Goal: Task Accomplishment & Management: Complete application form

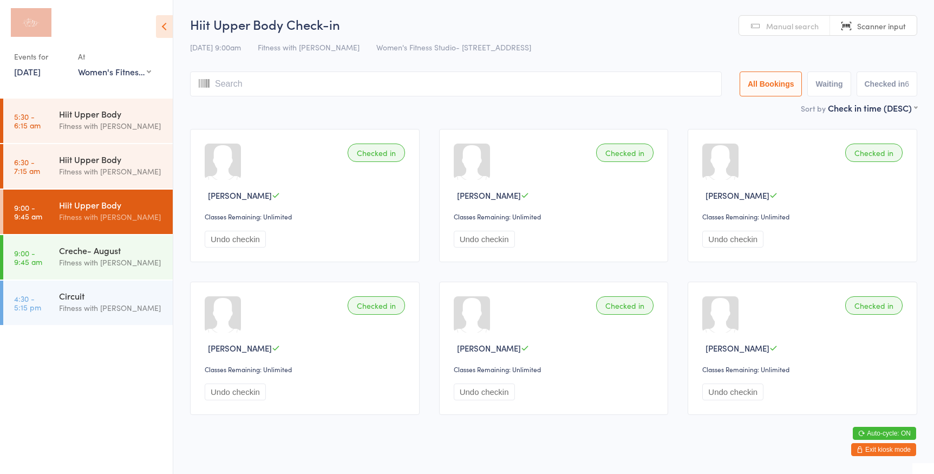
select select "0"
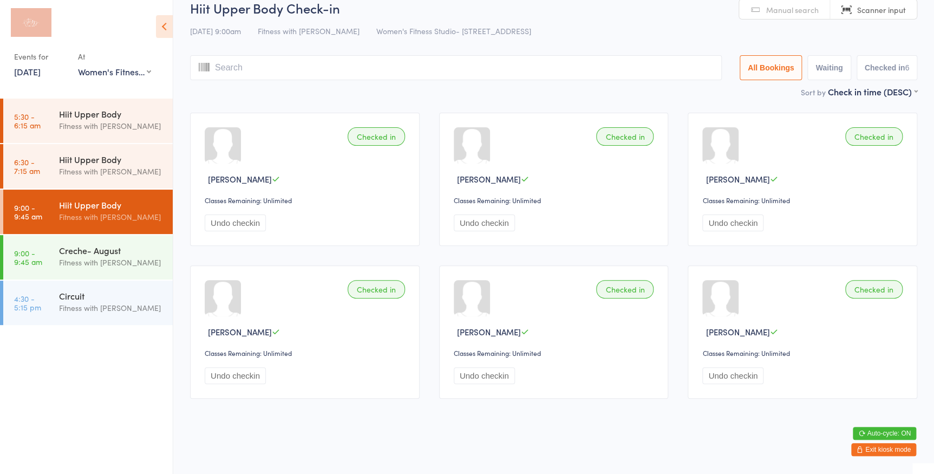
click at [797, 8] on span "Manual search" at bounding box center [792, 9] width 53 height 11
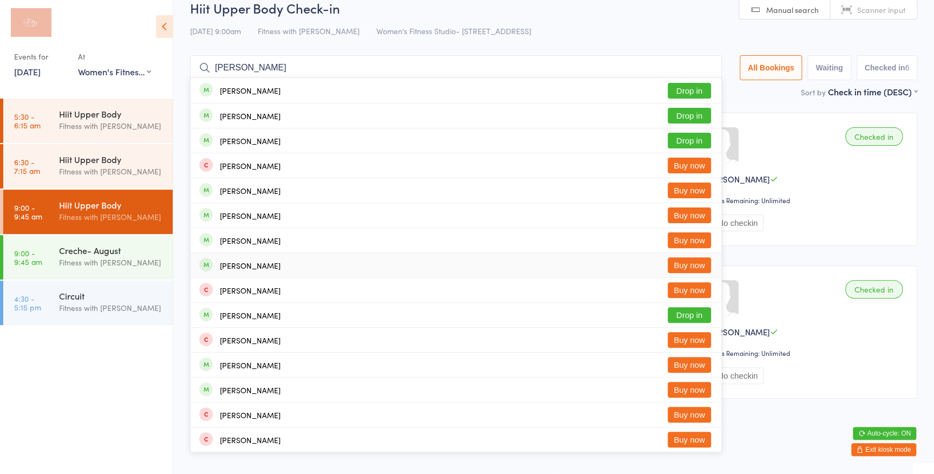
type input "bc carter"
click at [686, 259] on button "Buy now" at bounding box center [688, 265] width 43 height 16
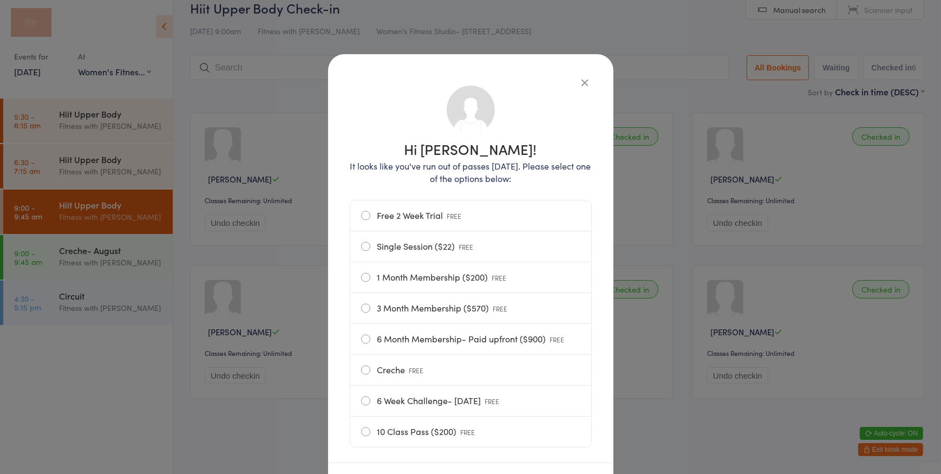
click at [582, 82] on icon "button" at bounding box center [585, 82] width 12 height 12
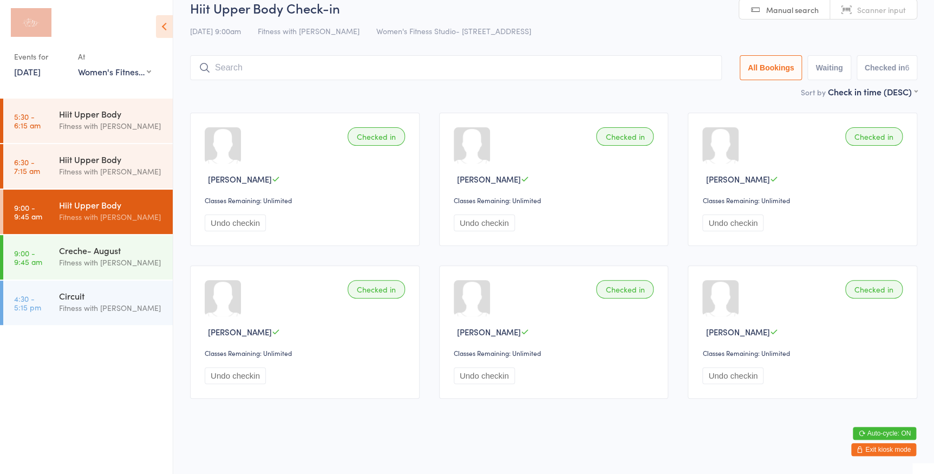
click at [880, 448] on button "Exit kiosk mode" at bounding box center [883, 449] width 65 height 13
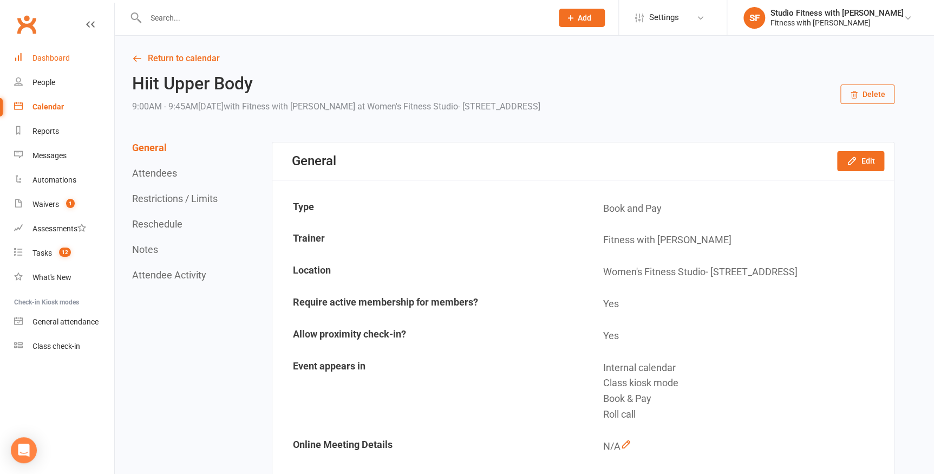
click at [53, 57] on div "Dashboard" at bounding box center [50, 58] width 37 height 9
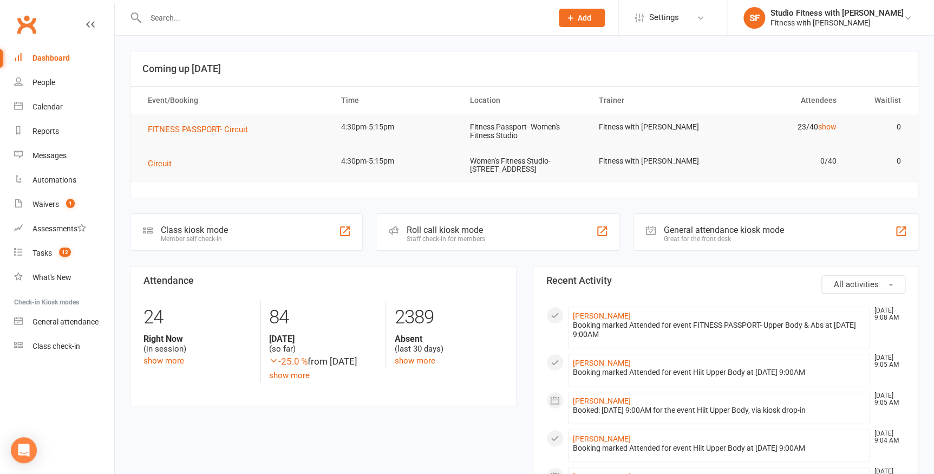
click at [195, 5] on div at bounding box center [337, 17] width 415 height 35
click at [197, 22] on input "text" at bounding box center [343, 17] width 402 height 15
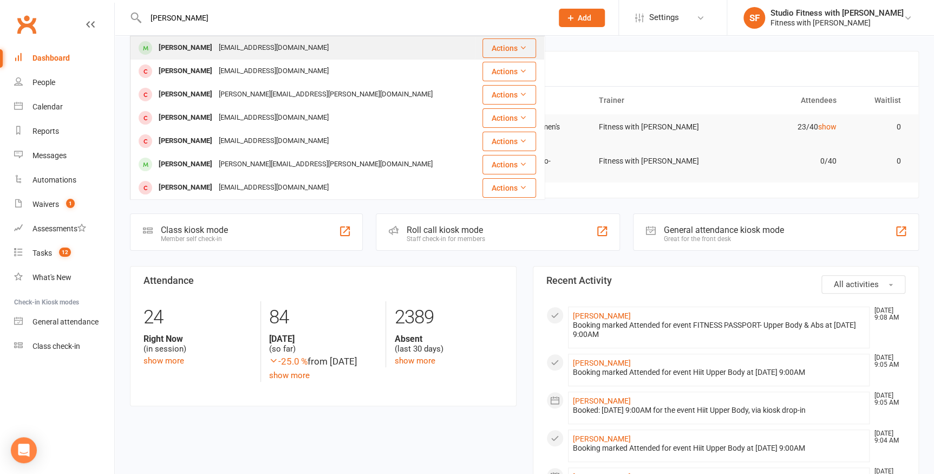
type input "[PERSON_NAME]"
click at [302, 42] on div "rebeccacarterbaldotto@gmail.com" at bounding box center [273, 48] width 116 height 16
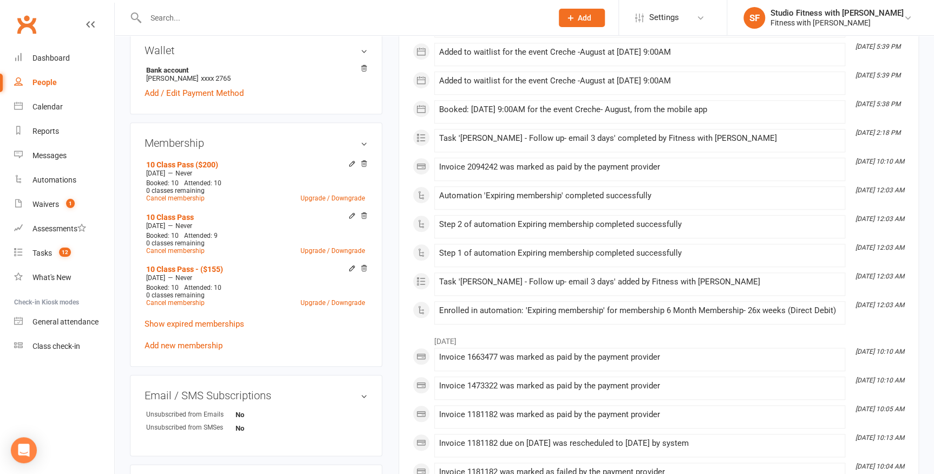
scroll to position [344, 0]
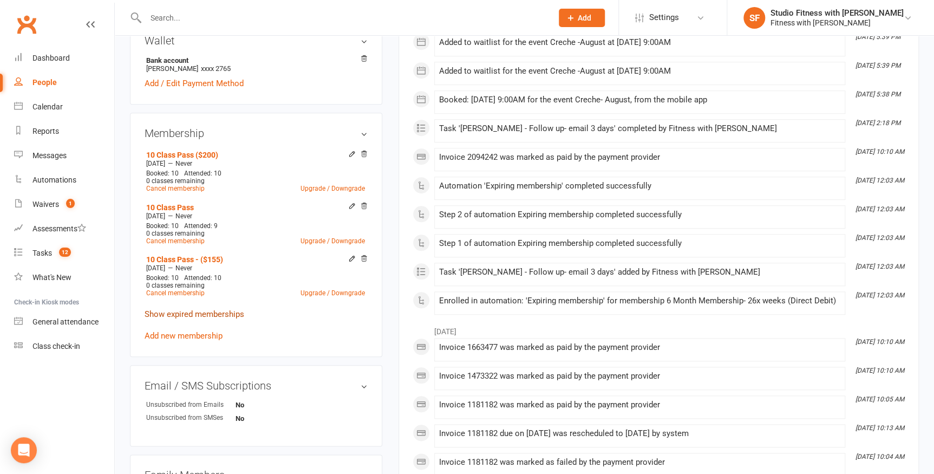
click at [202, 316] on link "Show expired memberships" at bounding box center [195, 314] width 100 height 10
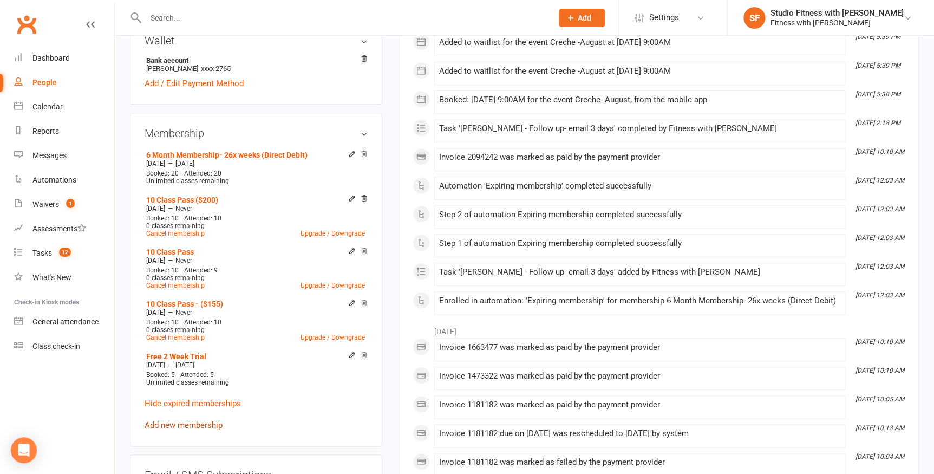
click at [183, 422] on link "Add new membership" at bounding box center [184, 425] width 78 height 10
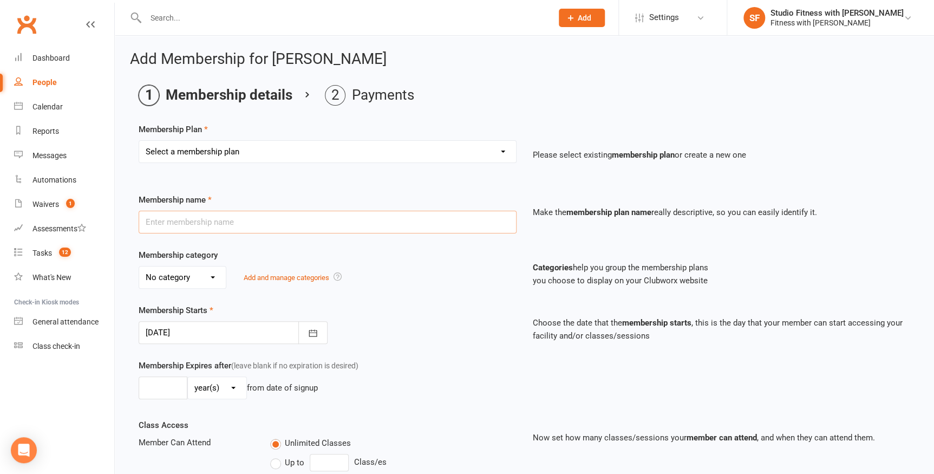
click at [382, 219] on input "text" at bounding box center [328, 222] width 378 height 23
type input "10 Class Pass"
click at [162, 276] on select "No category Fitness Passport General Unlimited Access" at bounding box center [182, 277] width 87 height 22
click at [455, 182] on div "Membership Plan Select a membership plan Free 2 Week Trial Single Session ($22)…" at bounding box center [524, 370] width 771 height 494
click at [494, 155] on select "Select a membership plan Free 2 Week Trial Single Session ($22) 1 Month Members…" at bounding box center [327, 152] width 377 height 22
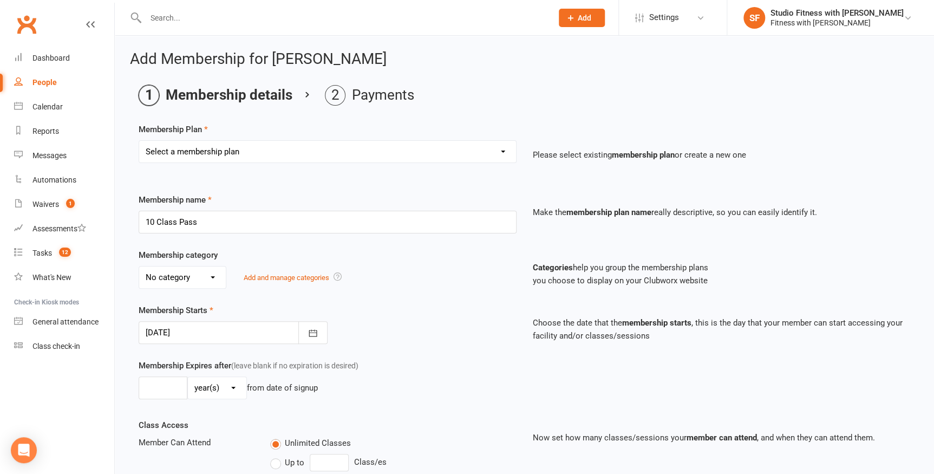
select select "3"
click at [139, 141] on select "Select a membership plan Free 2 Week Trial Single Session ($22) 1 Month Members…" at bounding box center [327, 152] width 377 height 22
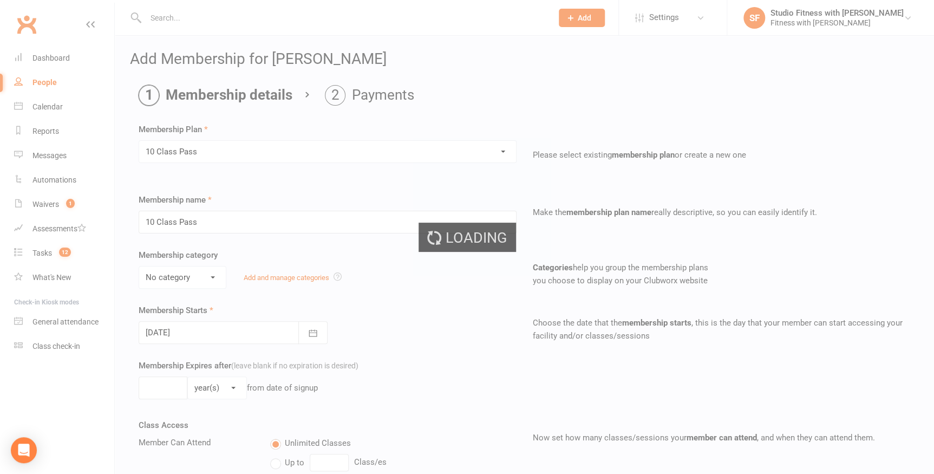
select select "2"
type input "10"
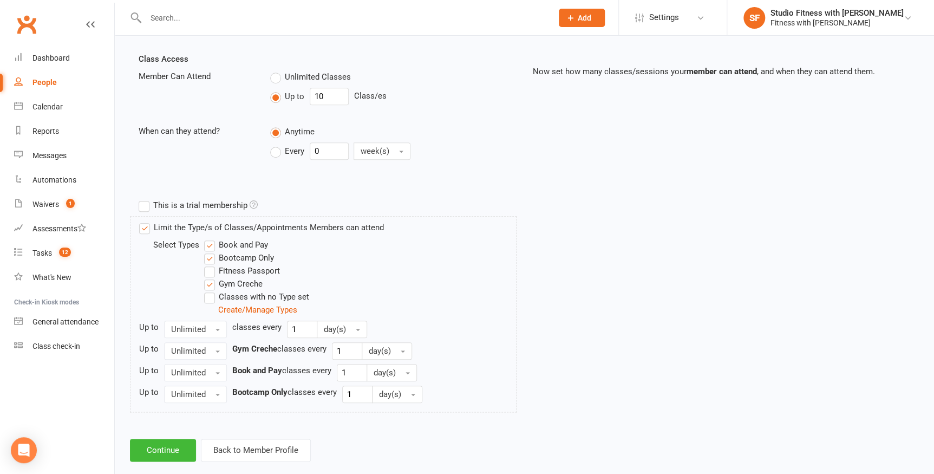
scroll to position [384, 0]
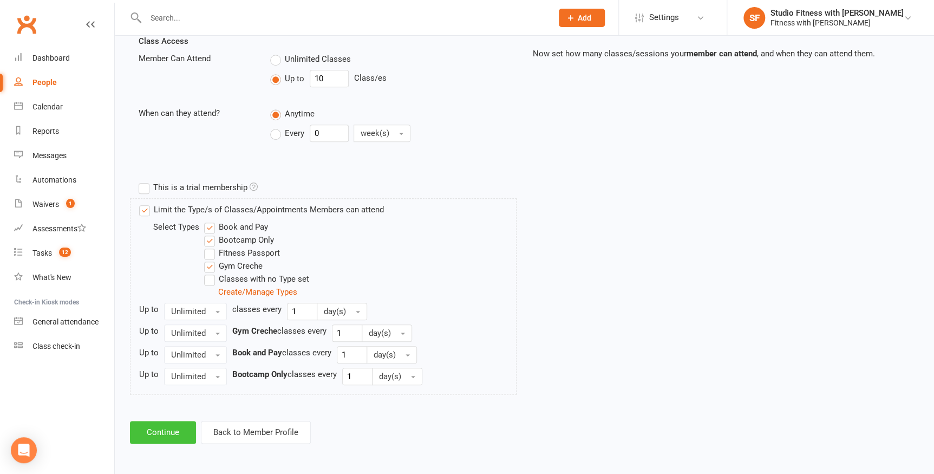
click at [188, 429] on button "Continue" at bounding box center [163, 432] width 66 height 23
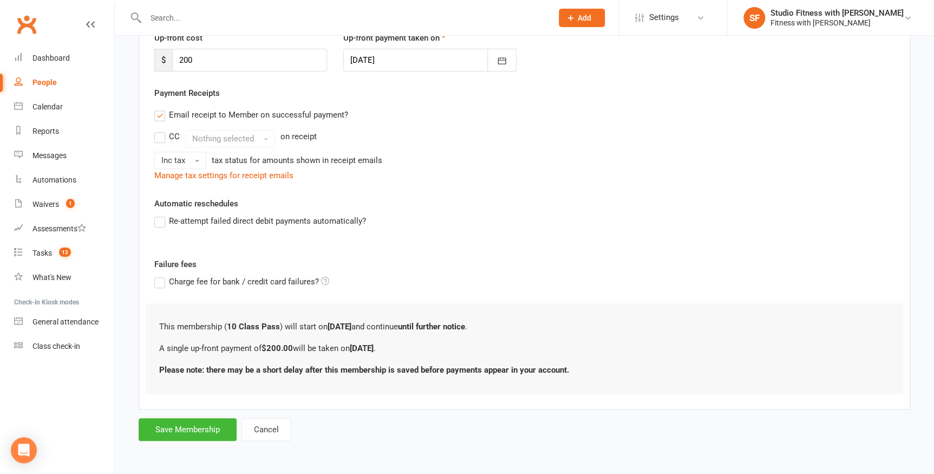
scroll to position [0, 0]
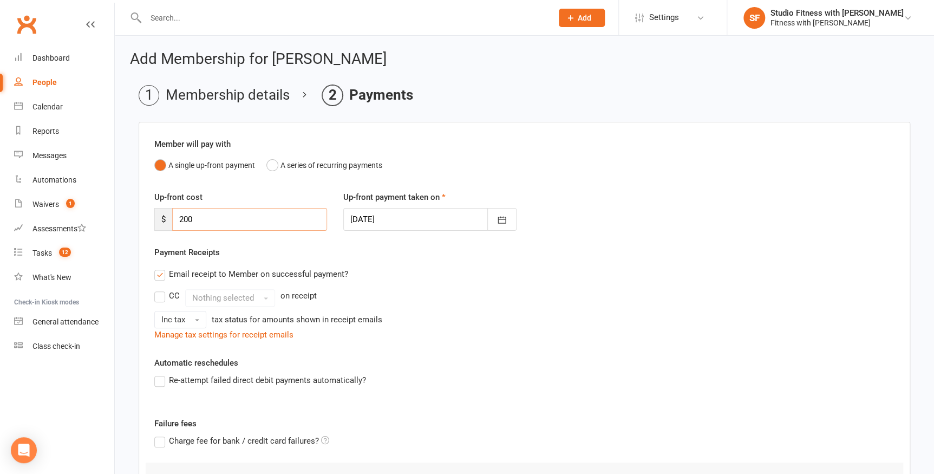
drag, startPoint x: 221, startPoint y: 228, endPoint x: 159, endPoint y: 212, distance: 64.3
click at [164, 225] on div "$ 200" at bounding box center [240, 219] width 173 height 23
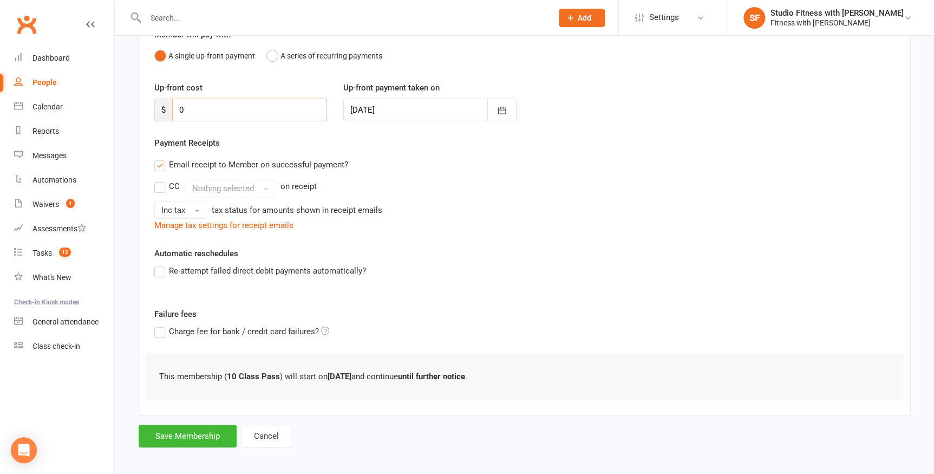
scroll to position [115, 0]
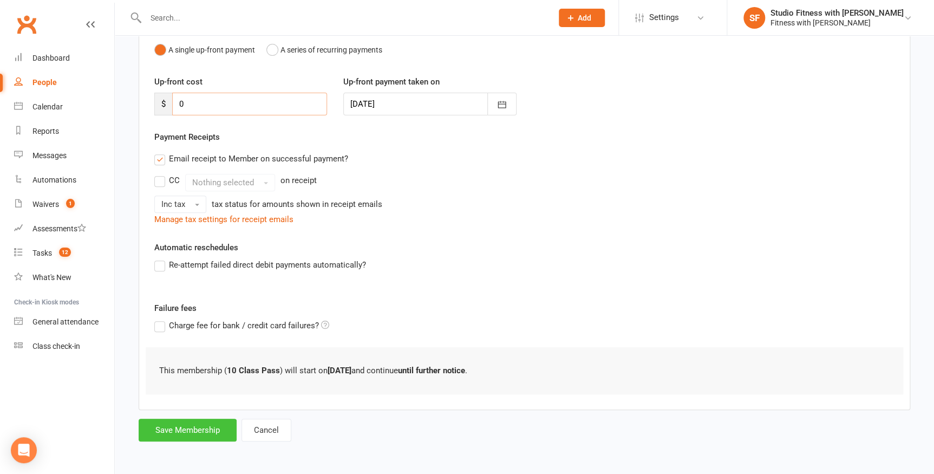
type input "0"
click at [200, 425] on button "Save Membership" at bounding box center [188, 429] width 98 height 23
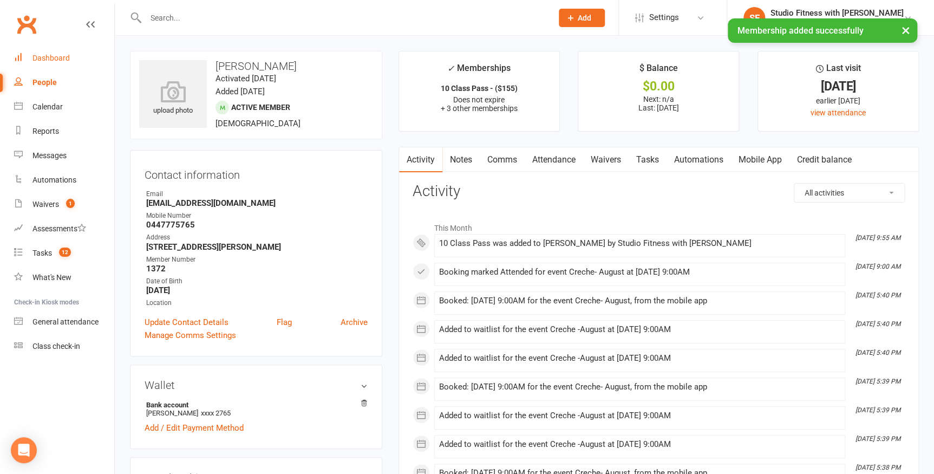
click at [53, 63] on link "Dashboard" at bounding box center [64, 58] width 100 height 24
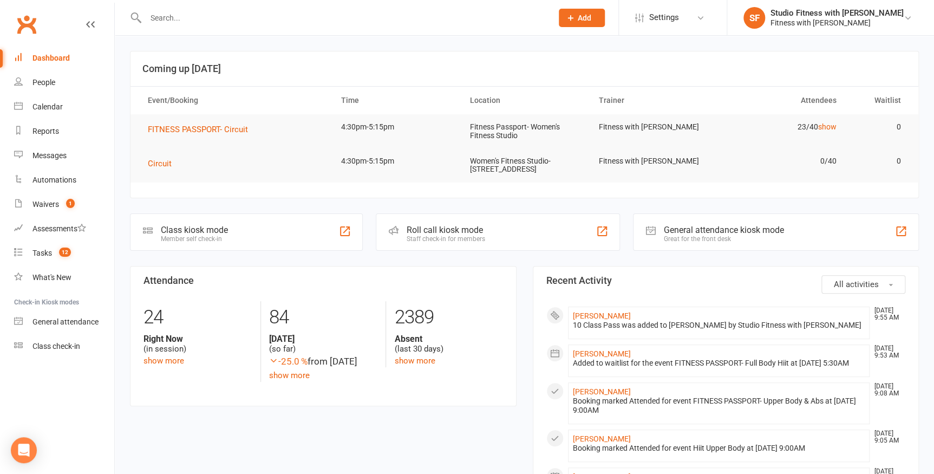
click at [341, 232] on div at bounding box center [344, 231] width 13 height 13
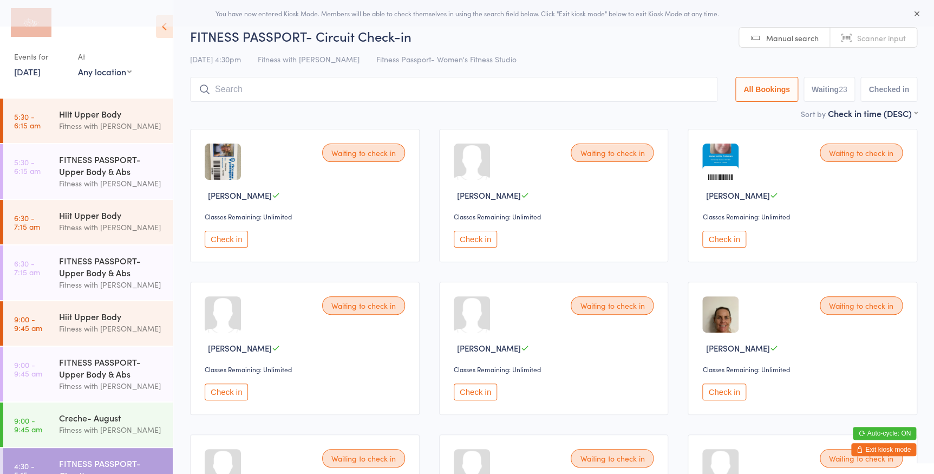
select select "0"
click at [78, 66] on select "Any location Women's Fitness Studio- [STREET_ADDRESS], [GEOGRAPHIC_DATA] Fitnes…" at bounding box center [105, 72] width 54 height 12
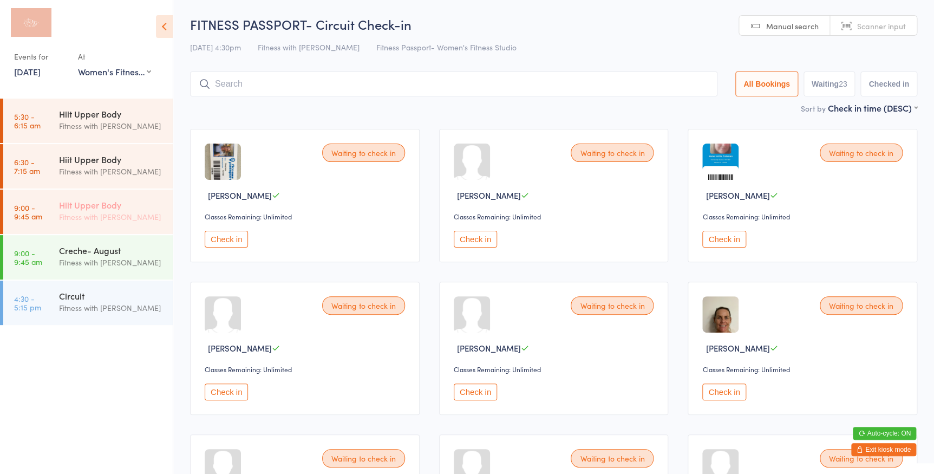
click at [87, 209] on div "Hiit Upper Body" at bounding box center [111, 205] width 104 height 12
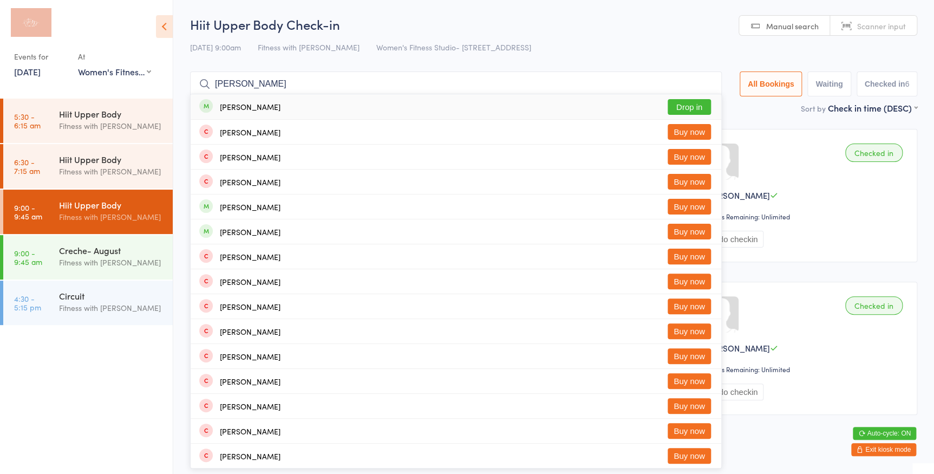
type input "[PERSON_NAME]"
click at [692, 104] on button "Drop in" at bounding box center [688, 107] width 43 height 16
